Goal: Task Accomplishment & Management: Manage account settings

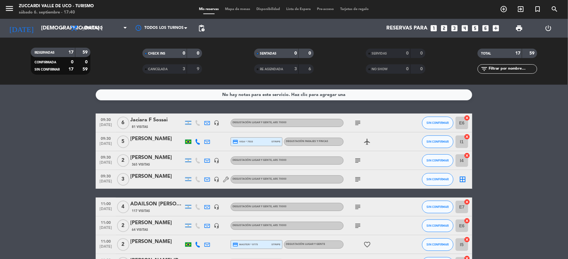
click at [42, 30] on input "[DEMOGRAPHIC_DATA] [DATE]" at bounding box center [71, 28] width 67 height 12
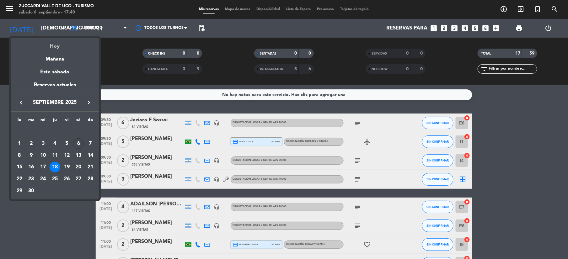
click at [52, 44] on div "Hoy" at bounding box center [55, 44] width 88 height 13
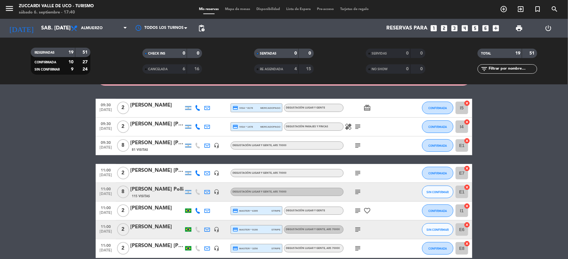
scroll to position [42, 0]
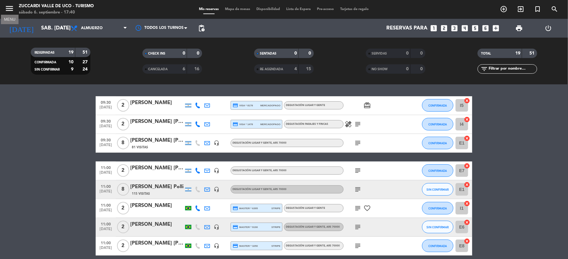
click at [9, 12] on icon "menu" at bounding box center [9, 8] width 9 height 9
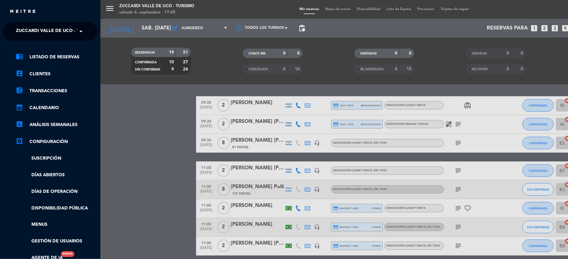
click at [40, 30] on span "Zuccardi Valle de Uco - Turismo" at bounding box center [56, 31] width 81 height 13
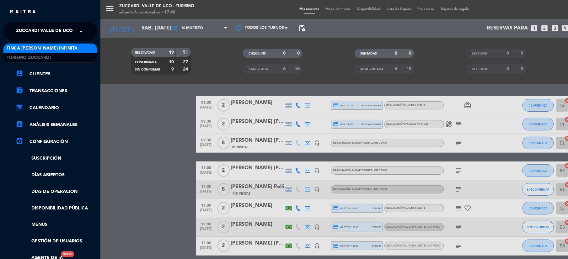
click at [27, 47] on span "Finca [PERSON_NAME] Infinita" at bounding box center [42, 48] width 71 height 7
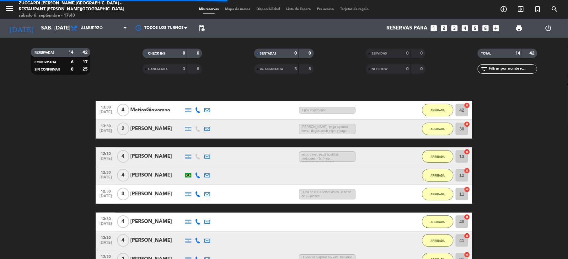
scroll to position [250, 0]
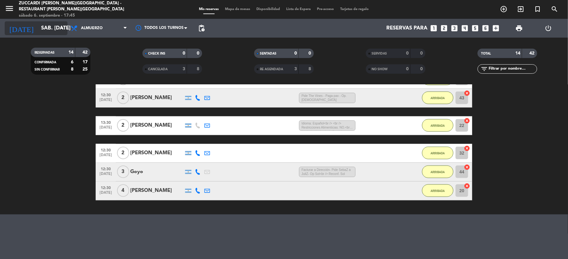
click at [41, 28] on input "sáb. [DATE]" at bounding box center [71, 28] width 67 height 12
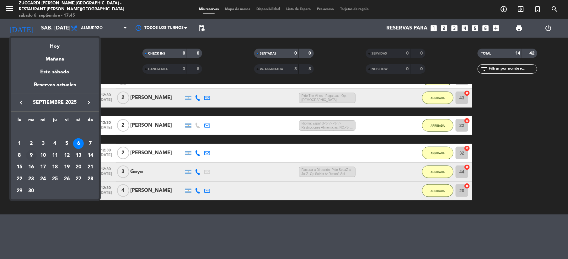
click at [30, 156] on div "9" at bounding box center [31, 155] width 11 height 11
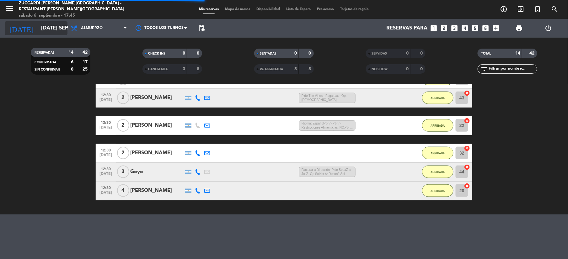
click at [49, 28] on input "[DATE] sep." at bounding box center [71, 28] width 67 height 12
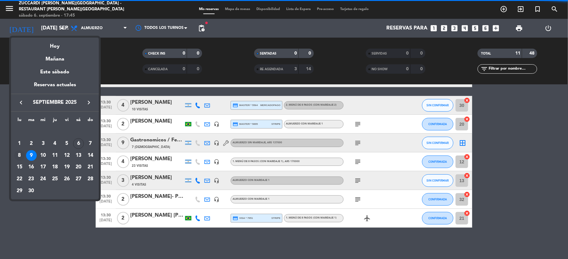
scroll to position [17, 0]
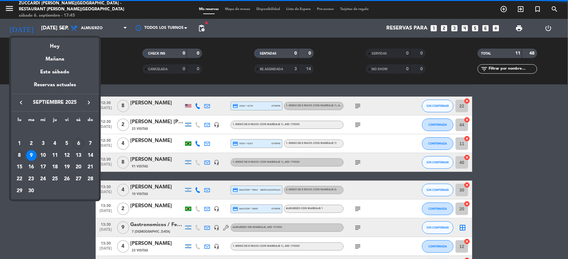
click at [22, 158] on div "8" at bounding box center [19, 155] width 11 height 11
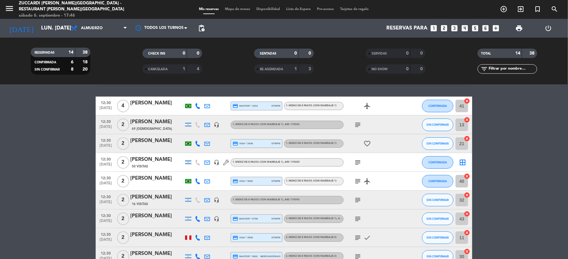
click at [33, 13] on div "sábado 6. septiembre - 17:46" at bounding box center [78, 16] width 119 height 6
click at [38, 30] on input "lun. [DATE]" at bounding box center [71, 28] width 67 height 12
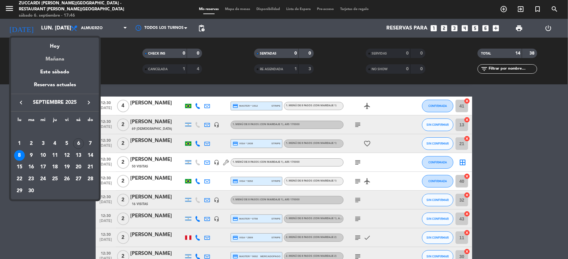
click at [62, 62] on div "Mañana" at bounding box center [55, 57] width 88 height 13
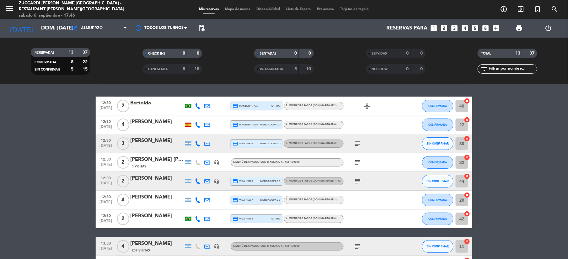
click at [136, 105] on div "Bertoldo" at bounding box center [156, 103] width 53 height 8
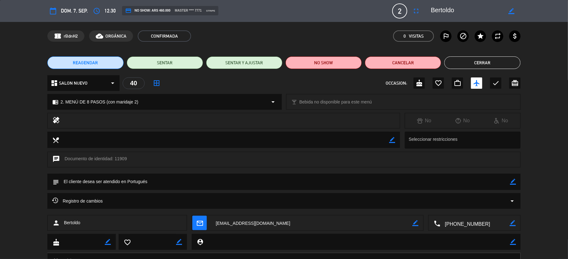
click at [106, 95] on div "chrome_reader_mode 2. MENÚ DE 8 PASOS (con maridaje 2) arrow_drop_down" at bounding box center [165, 101] width 234 height 15
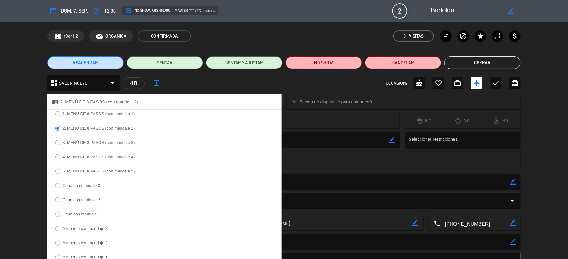
click at [101, 144] on label "3. MENÚ DE 8 PASOS (con maridaje 3)" at bounding box center [98, 143] width 72 height 4
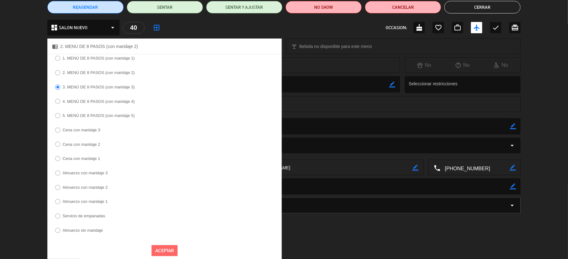
scroll to position [63, 0]
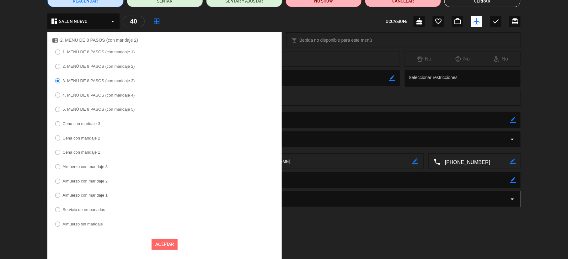
click at [156, 245] on button "Aceptar" at bounding box center [165, 244] width 26 height 11
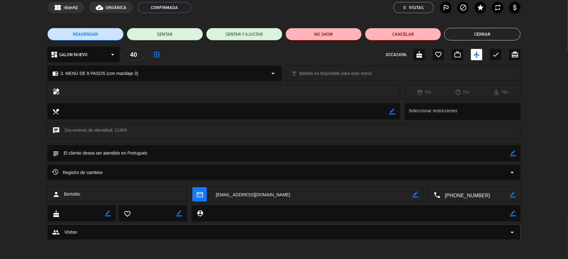
scroll to position [28, 0]
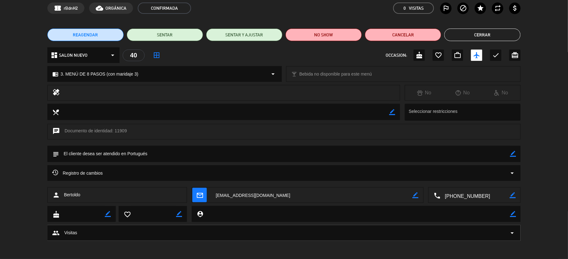
click at [490, 32] on button "Cerrar" at bounding box center [482, 35] width 76 height 13
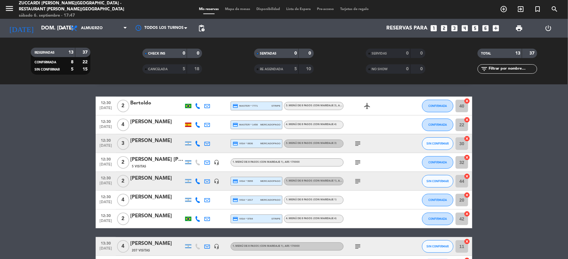
click at [354, 167] on div "subject" at bounding box center [372, 162] width 56 height 19
click at [358, 164] on icon "subject" at bounding box center [358, 163] width 8 height 8
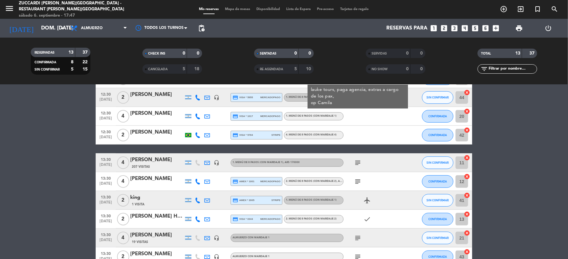
scroll to position [139, 0]
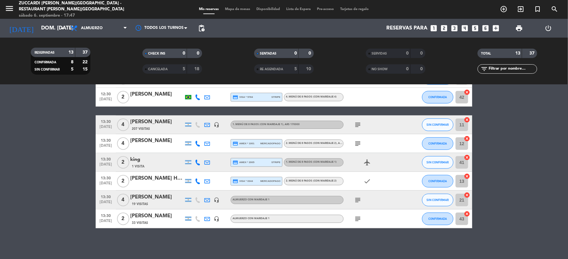
click at [211, 124] on div at bounding box center [206, 124] width 9 height 19
click at [208, 124] on icon at bounding box center [207, 125] width 6 height 6
click at [209, 201] on icon at bounding box center [207, 200] width 6 height 6
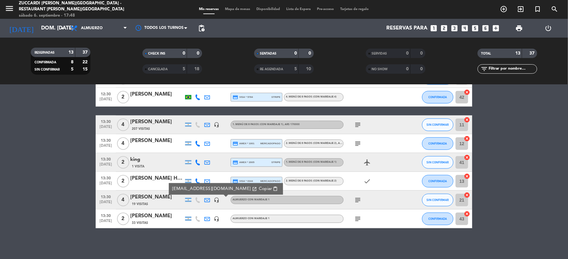
click at [358, 195] on div "subject" at bounding box center [372, 200] width 56 height 19
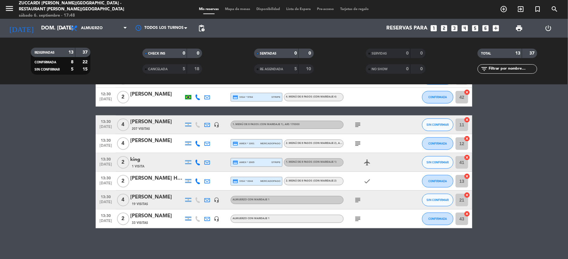
drag, startPoint x: 358, startPoint y: 197, endPoint x: 358, endPoint y: 200, distance: 3.2
click at [358, 198] on icon "subject" at bounding box center [358, 200] width 8 height 8
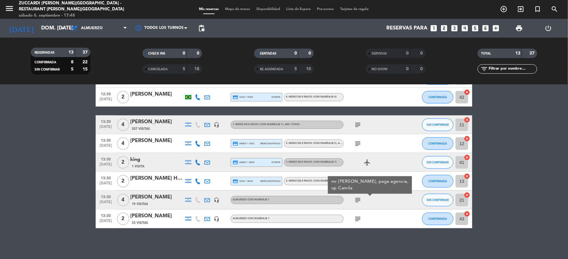
click at [357, 200] on icon "subject" at bounding box center [358, 200] width 8 height 8
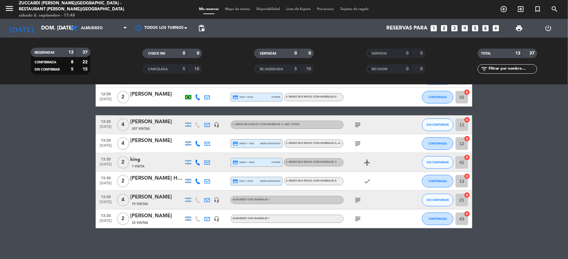
click at [206, 217] on icon at bounding box center [207, 219] width 6 height 6
click at [358, 223] on div "subject" at bounding box center [372, 219] width 56 height 19
click at [358, 222] on icon "subject" at bounding box center [358, 219] width 8 height 8
click at [351, 244] on div "No hay notas para este servicio. Haz clic para agregar una 12:30 [DATE] 2 [PERS…" at bounding box center [284, 172] width 568 height 174
click at [10, 13] on button "menu" at bounding box center [9, 10] width 9 height 12
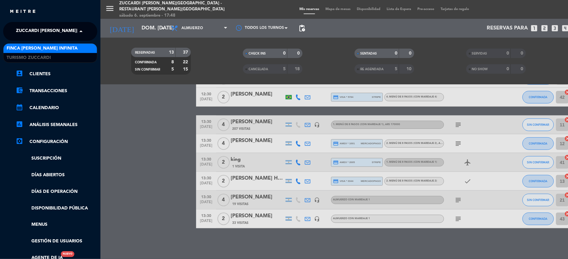
click at [48, 30] on span "Zuccardi [PERSON_NAME][GEOGRAPHIC_DATA] - Restaurant [PERSON_NAME][GEOGRAPHIC_D…" at bounding box center [127, 31] width 223 height 13
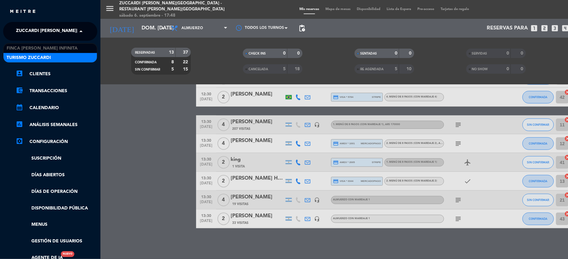
click at [35, 60] on span "Turismo Zuccardi" at bounding box center [29, 57] width 44 height 7
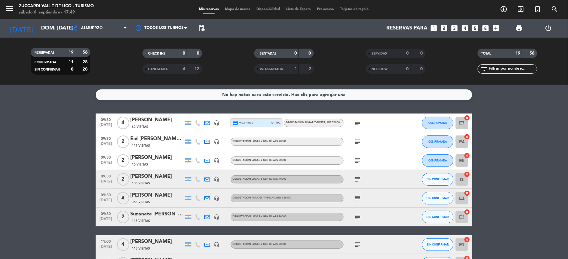
scroll to position [42, 0]
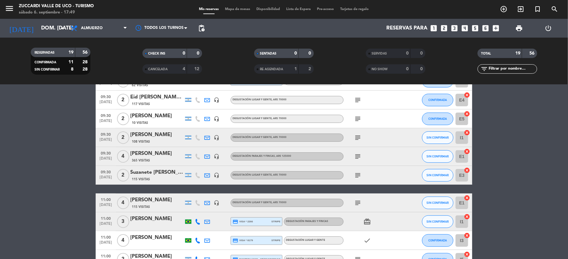
click at [204, 101] on icon at bounding box center [207, 100] width 6 height 6
click at [358, 120] on icon "subject" at bounding box center [358, 119] width 8 height 8
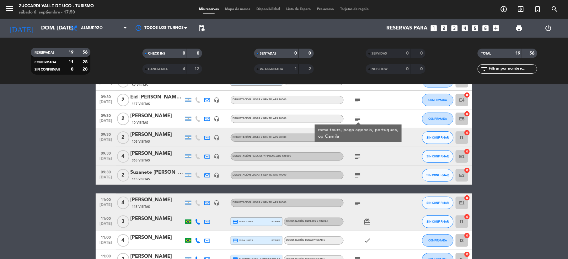
click at [373, 144] on div "subject" at bounding box center [372, 137] width 56 height 19
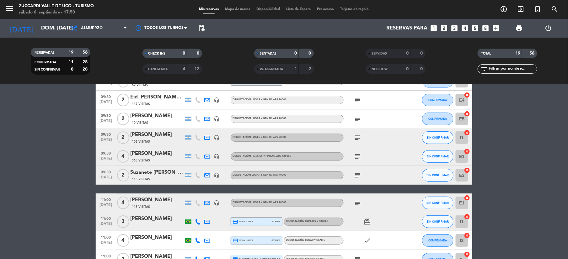
click at [359, 139] on icon "subject" at bounding box center [358, 138] width 8 height 8
click at [152, 137] on div "[PERSON_NAME]" at bounding box center [156, 135] width 53 height 8
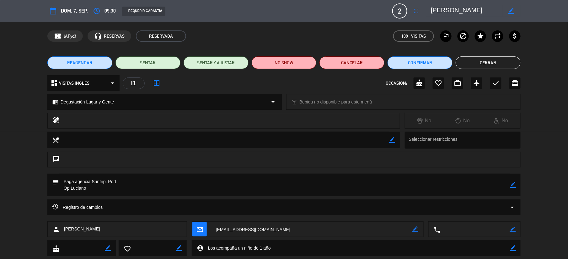
click at [492, 60] on button "Cerrar" at bounding box center [488, 62] width 65 height 13
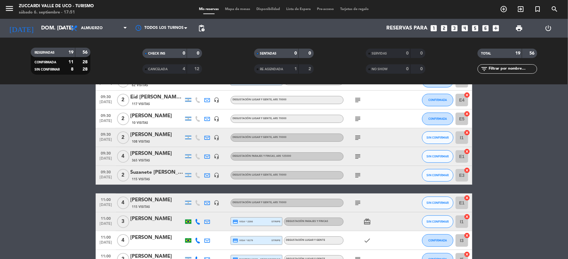
click at [205, 157] on icon at bounding box center [207, 157] width 6 height 6
click at [359, 174] on icon "subject" at bounding box center [358, 176] width 8 height 8
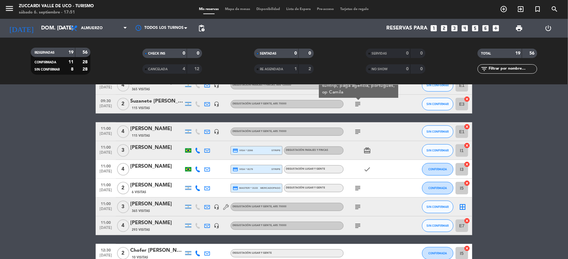
scroll to position [126, 0]
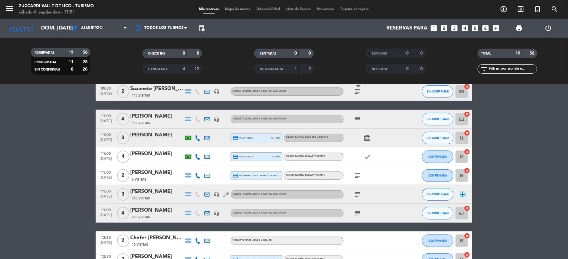
click at [204, 118] on icon at bounding box center [207, 119] width 6 height 6
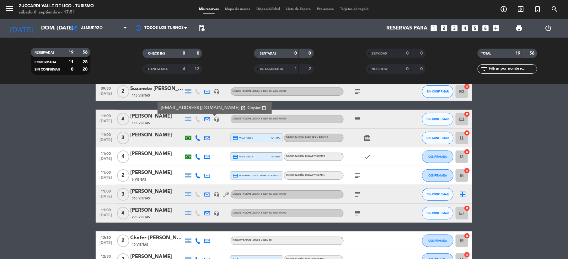
scroll to position [167, 0]
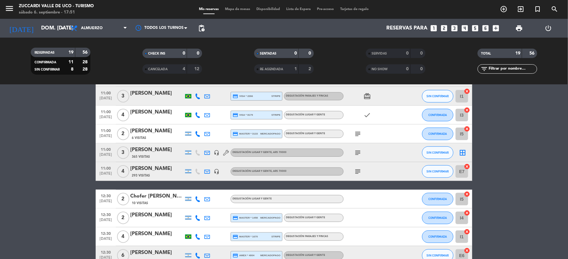
click at [143, 165] on div "[PERSON_NAME]" at bounding box center [156, 169] width 53 height 8
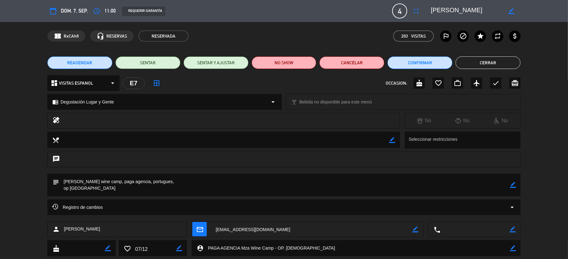
scroll to position [34, 0]
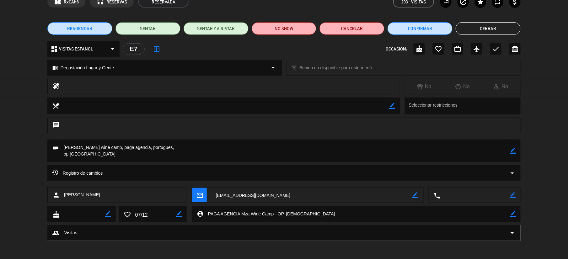
click at [479, 23] on button "Cerrar" at bounding box center [488, 28] width 65 height 13
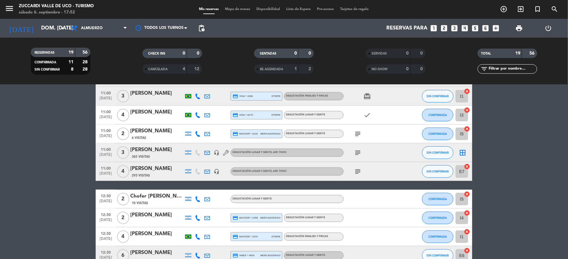
click at [210, 171] on icon at bounding box center [207, 172] width 6 height 6
click at [207, 172] on icon at bounding box center [207, 172] width 6 height 6
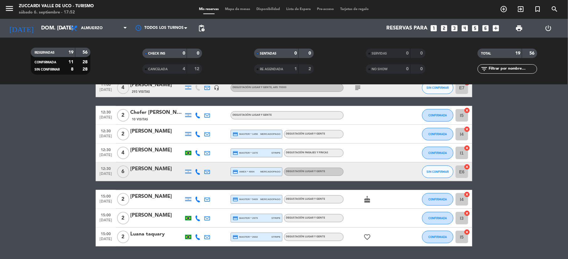
scroll to position [269, 0]
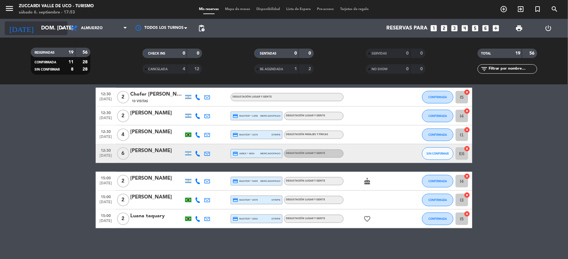
click at [47, 34] on input "dom. [DATE]" at bounding box center [71, 28] width 67 height 12
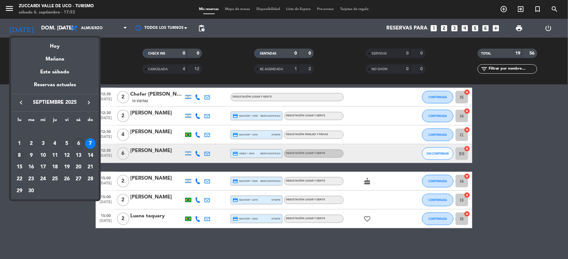
click at [19, 153] on div "8" at bounding box center [19, 155] width 11 height 11
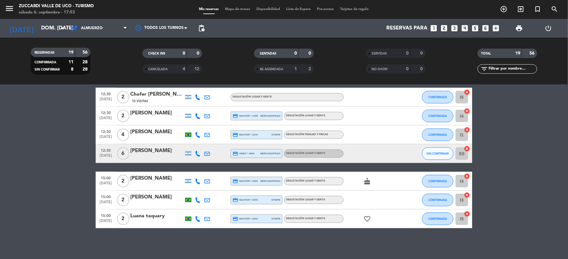
type input "lun. [DATE]"
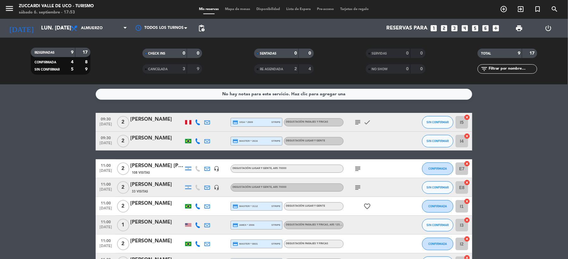
scroll to position [0, 0]
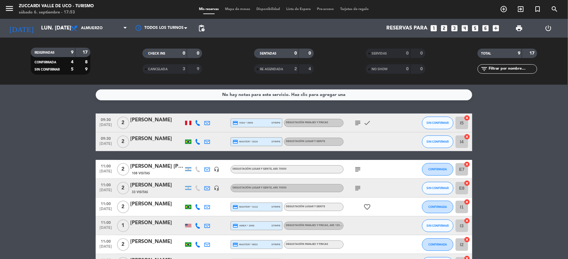
click at [205, 122] on icon at bounding box center [207, 123] width 6 height 6
click at [206, 169] on icon at bounding box center [207, 170] width 6 height 6
click at [207, 184] on div at bounding box center [206, 188] width 9 height 19
click at [207, 189] on icon at bounding box center [207, 188] width 6 height 6
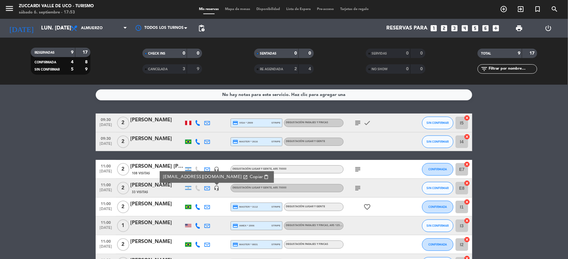
click at [207, 206] on icon at bounding box center [207, 207] width 6 height 6
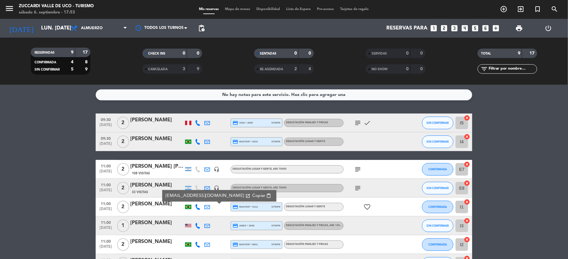
click at [209, 124] on icon at bounding box center [207, 123] width 6 height 6
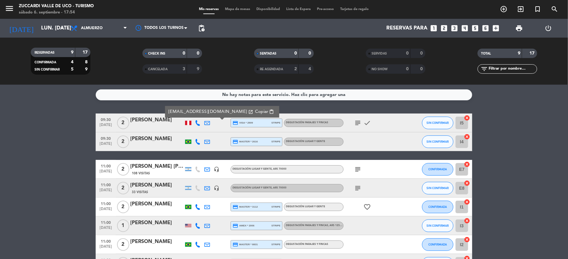
click at [207, 142] on icon at bounding box center [207, 142] width 6 height 6
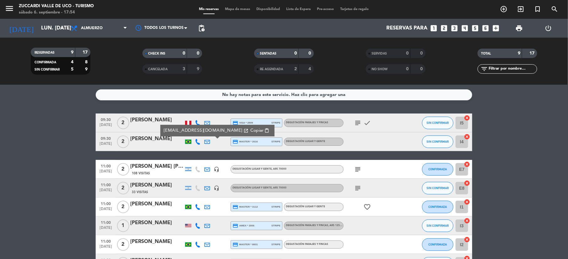
click at [209, 167] on icon at bounding box center [207, 170] width 6 height 6
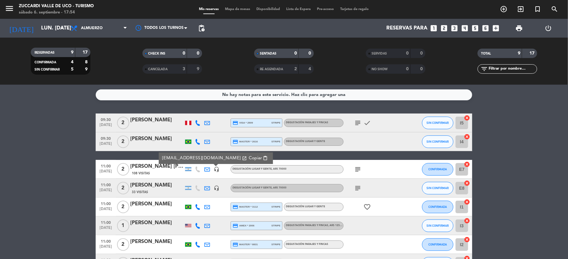
click at [207, 186] on icon at bounding box center [207, 188] width 6 height 6
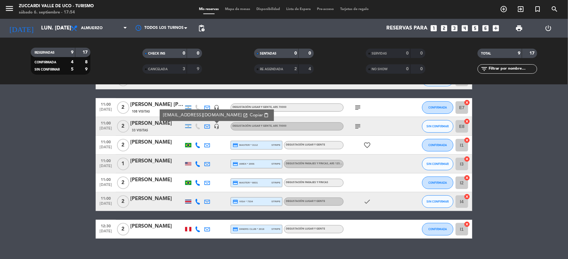
scroll to position [72, 0]
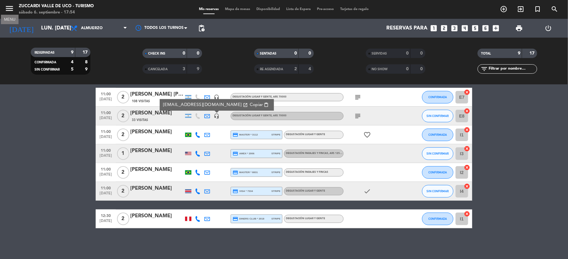
click at [8, 8] on icon "menu" at bounding box center [9, 8] width 9 height 9
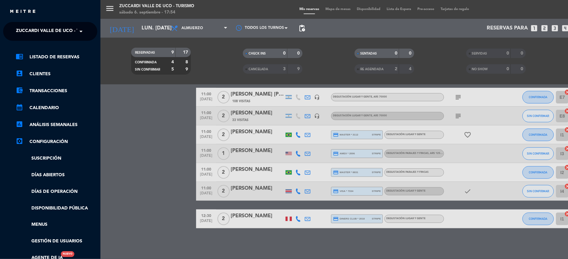
click at [33, 31] on span "Zuccardi Valle de Uco - Turismo" at bounding box center [56, 31] width 81 height 13
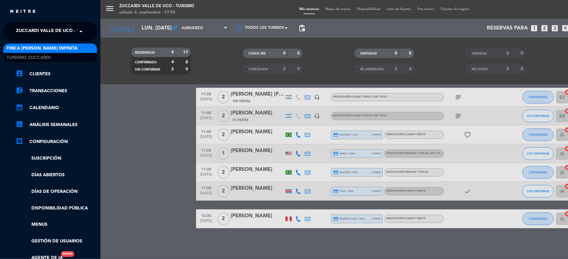
click at [33, 48] on span "Finca [PERSON_NAME] Infinita" at bounding box center [42, 48] width 71 height 7
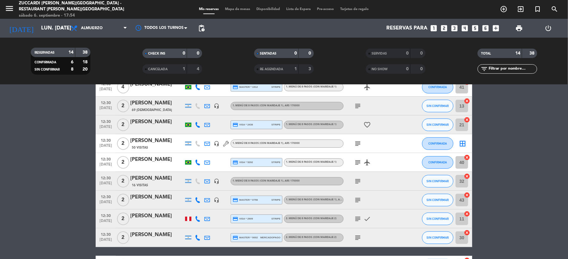
scroll to position [0, 0]
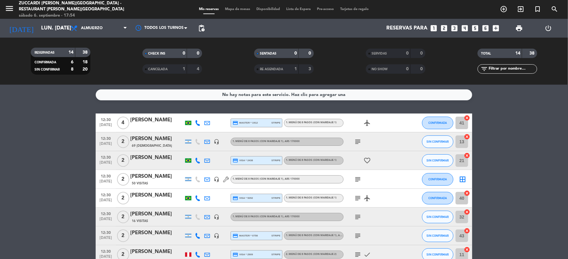
click at [207, 122] on icon at bounding box center [207, 123] width 6 height 6
click at [206, 139] on icon at bounding box center [207, 142] width 6 height 6
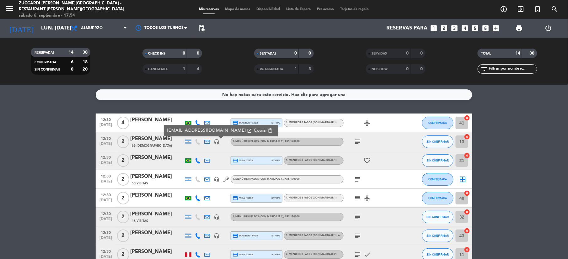
click at [207, 180] on icon at bounding box center [207, 180] width 6 height 6
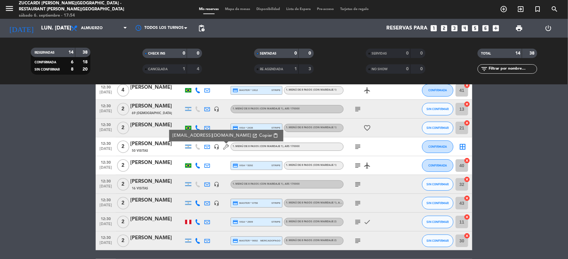
scroll to position [42, 0]
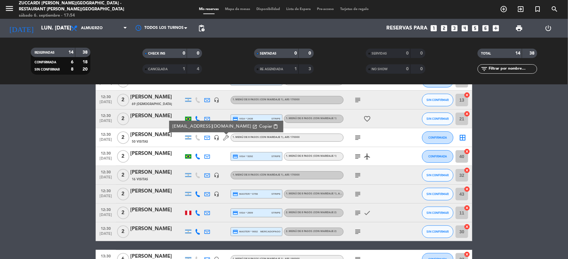
click at [207, 174] on icon at bounding box center [207, 176] width 6 height 6
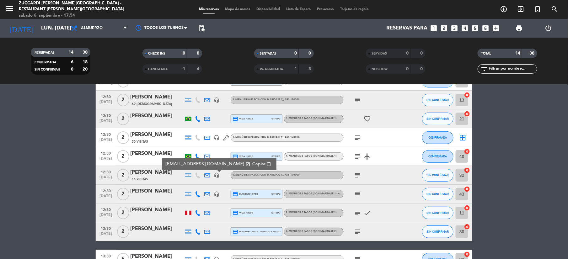
click at [207, 193] on icon at bounding box center [207, 194] width 6 height 6
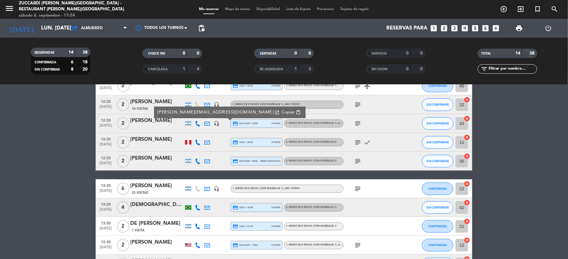
scroll to position [126, 0]
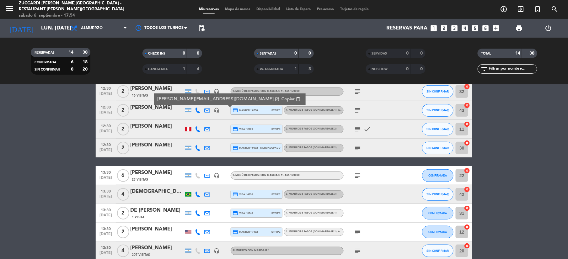
click at [207, 171] on div at bounding box center [206, 175] width 9 height 19
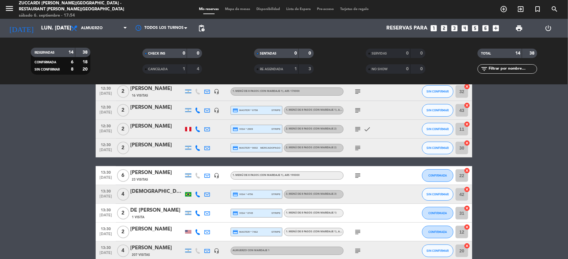
click at [207, 175] on icon at bounding box center [207, 176] width 6 height 6
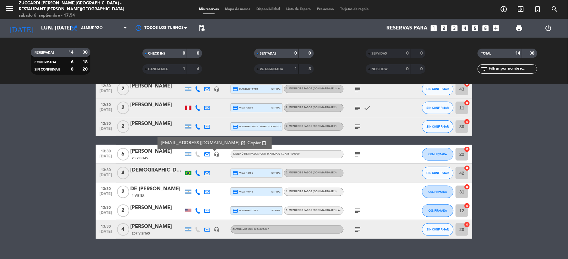
scroll to position [158, 0]
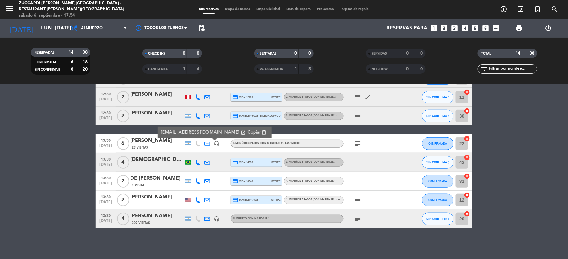
click at [207, 217] on icon at bounding box center [207, 219] width 6 height 6
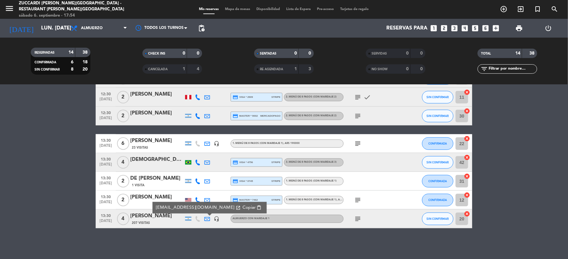
click at [151, 219] on div "[PERSON_NAME]" at bounding box center [156, 216] width 53 height 8
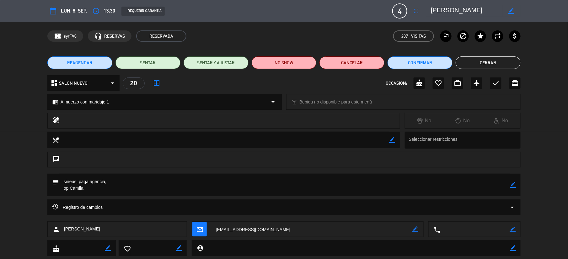
click at [497, 60] on button "Cerrar" at bounding box center [488, 62] width 65 height 13
